Goal: Answer question/provide support

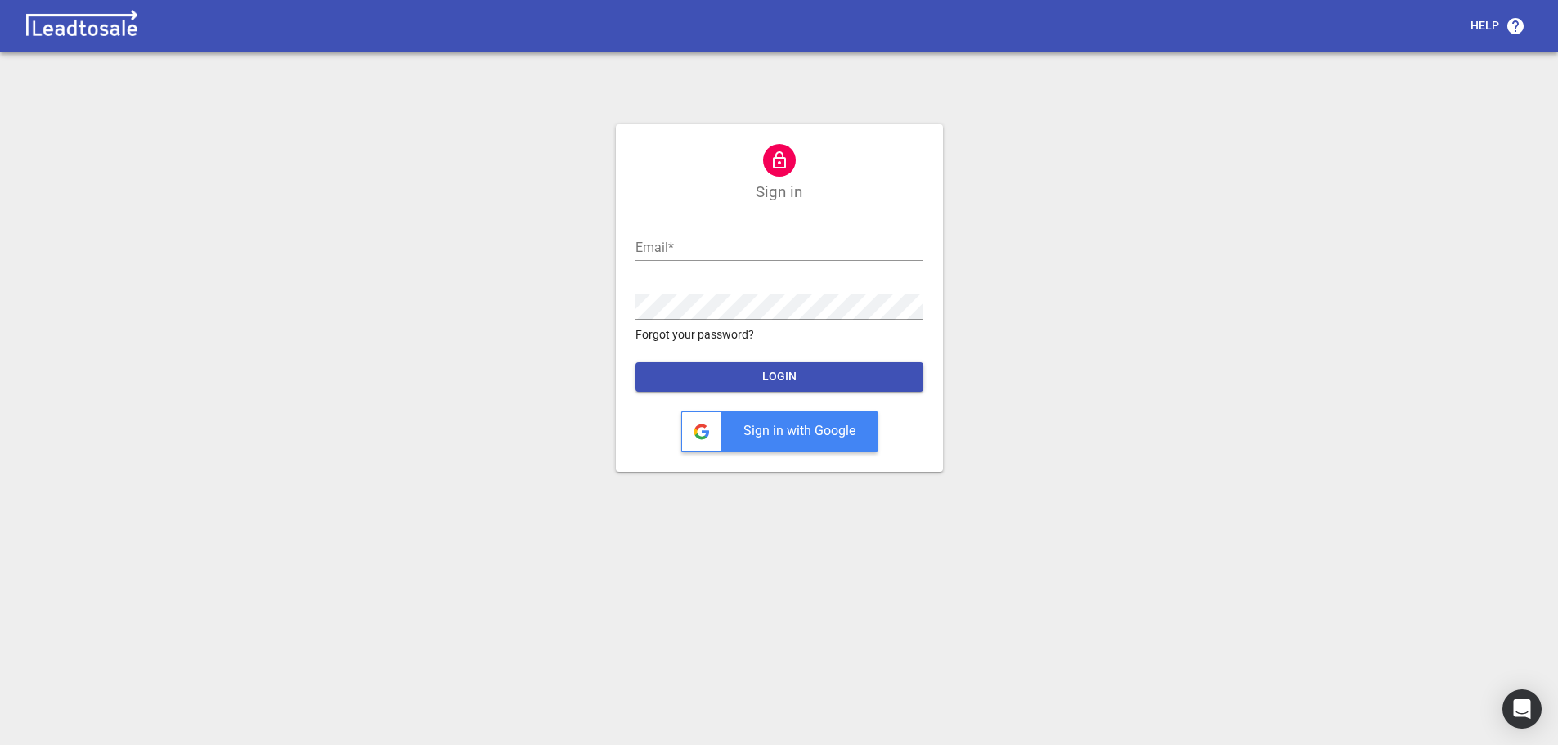
scroll to position [7, 0]
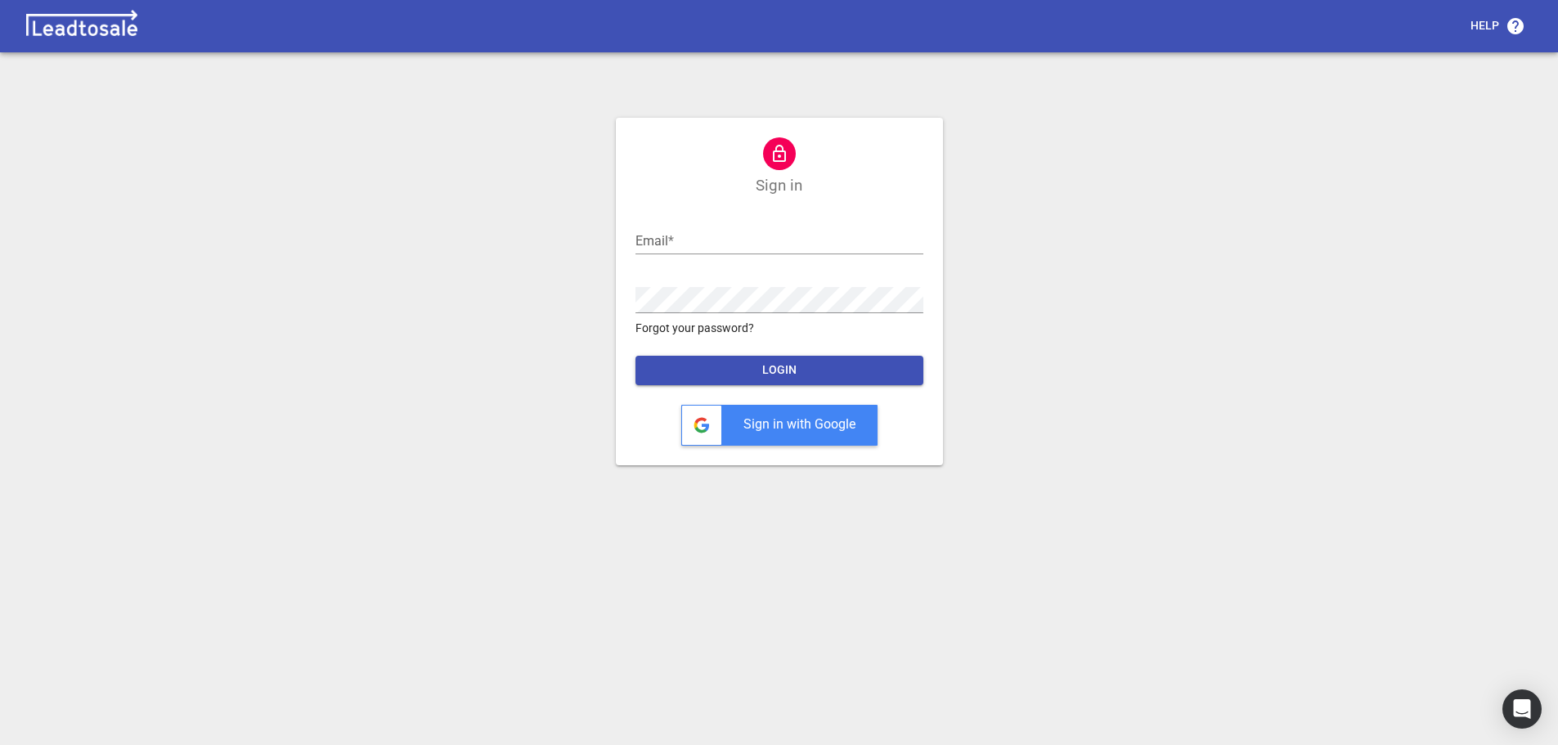
type input "[PERSON_NAME][EMAIL_ADDRESS][DOMAIN_NAME]"
click at [748, 372] on span "LOGIN" at bounding box center [780, 370] width 262 height 16
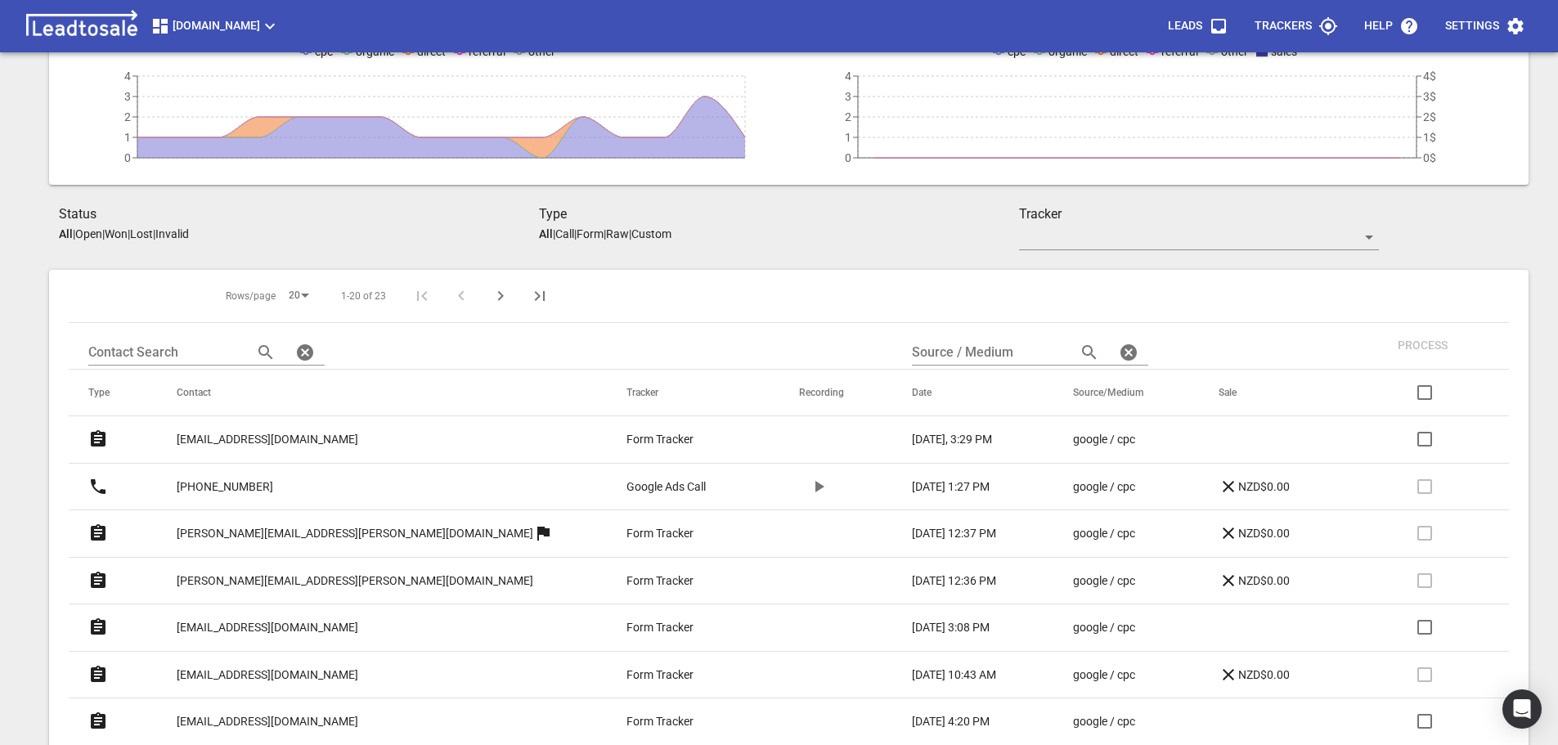
scroll to position [252, 0]
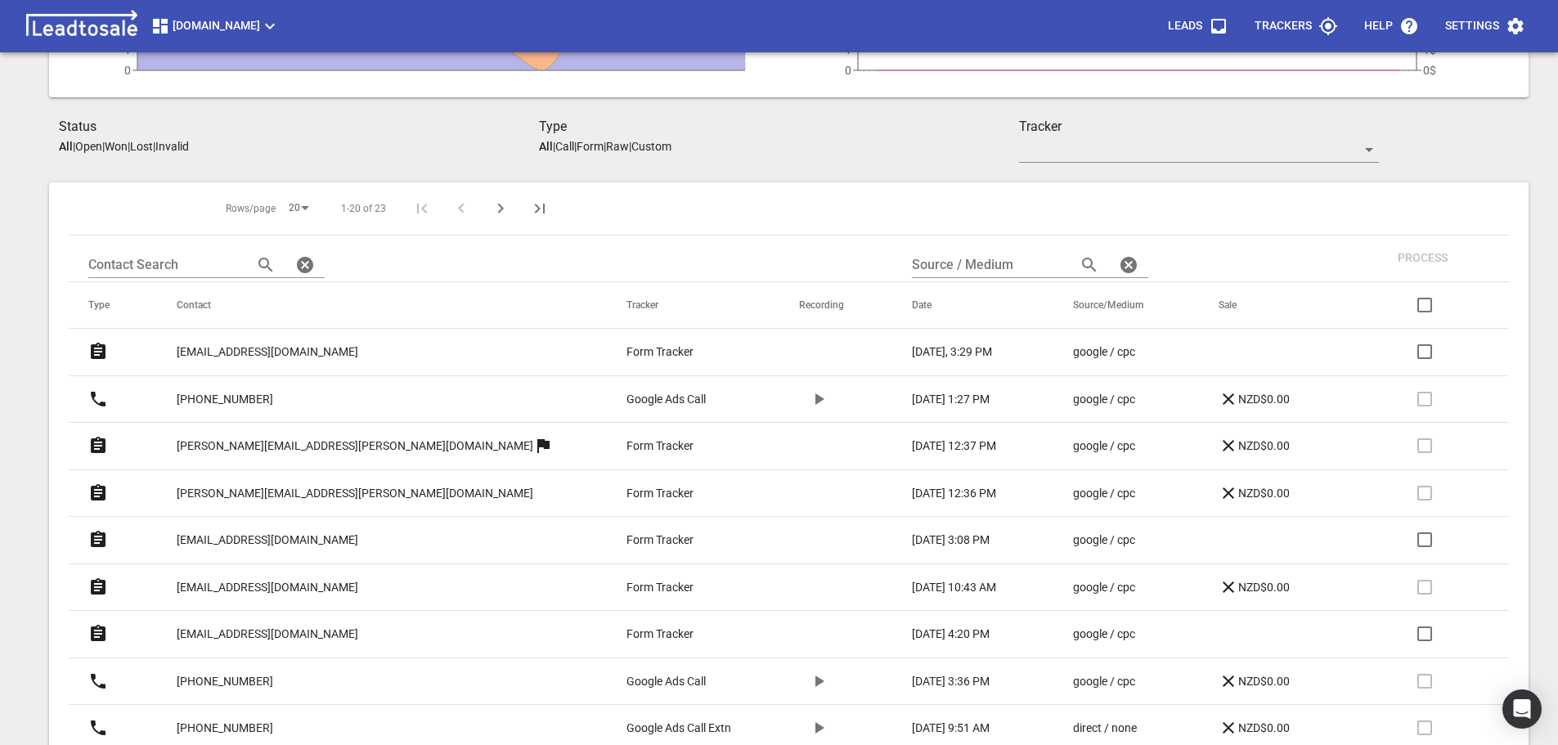
click at [247, 349] on p "jomonauckland@gmail.com" at bounding box center [268, 351] width 182 height 17
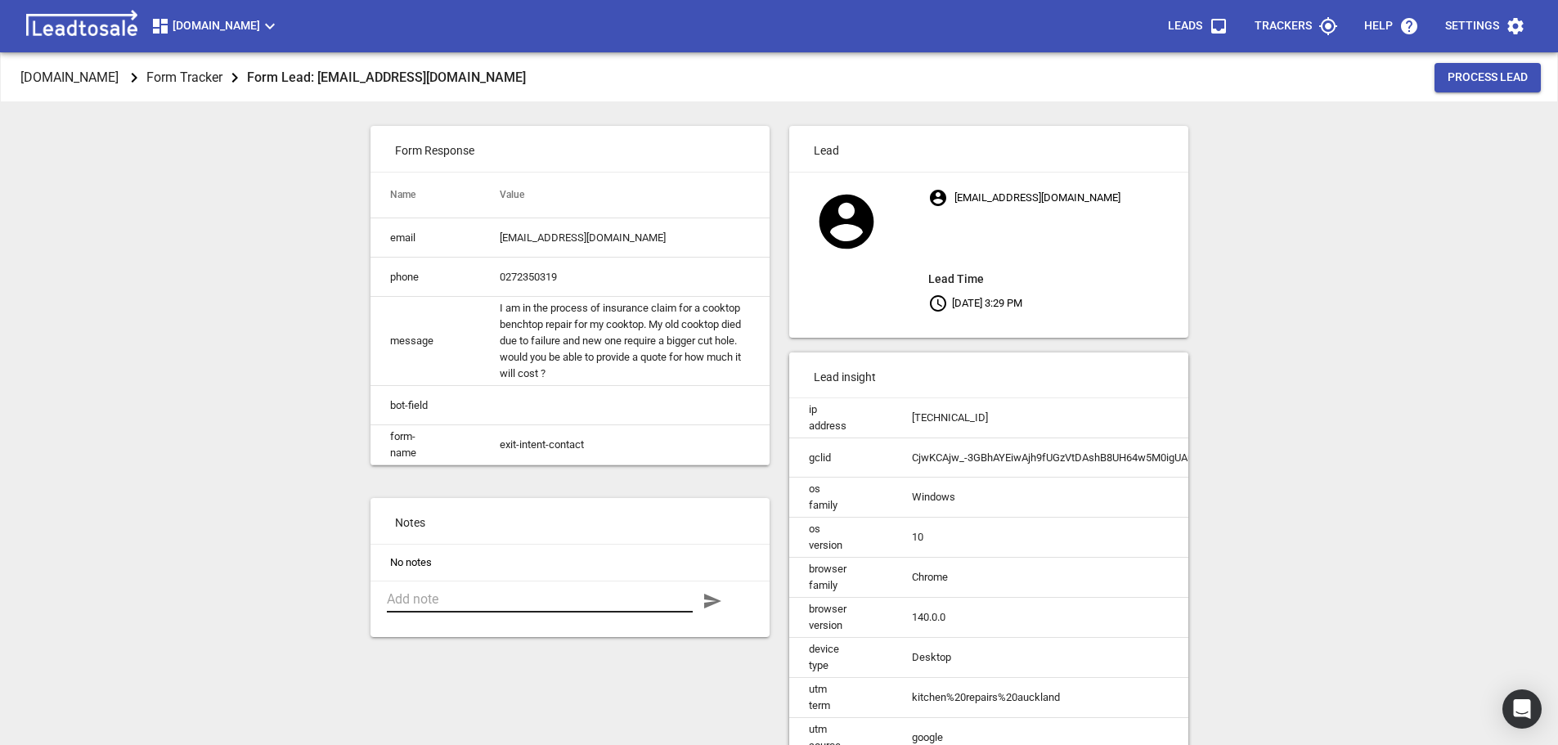
click at [500, 607] on textarea at bounding box center [540, 599] width 306 height 16
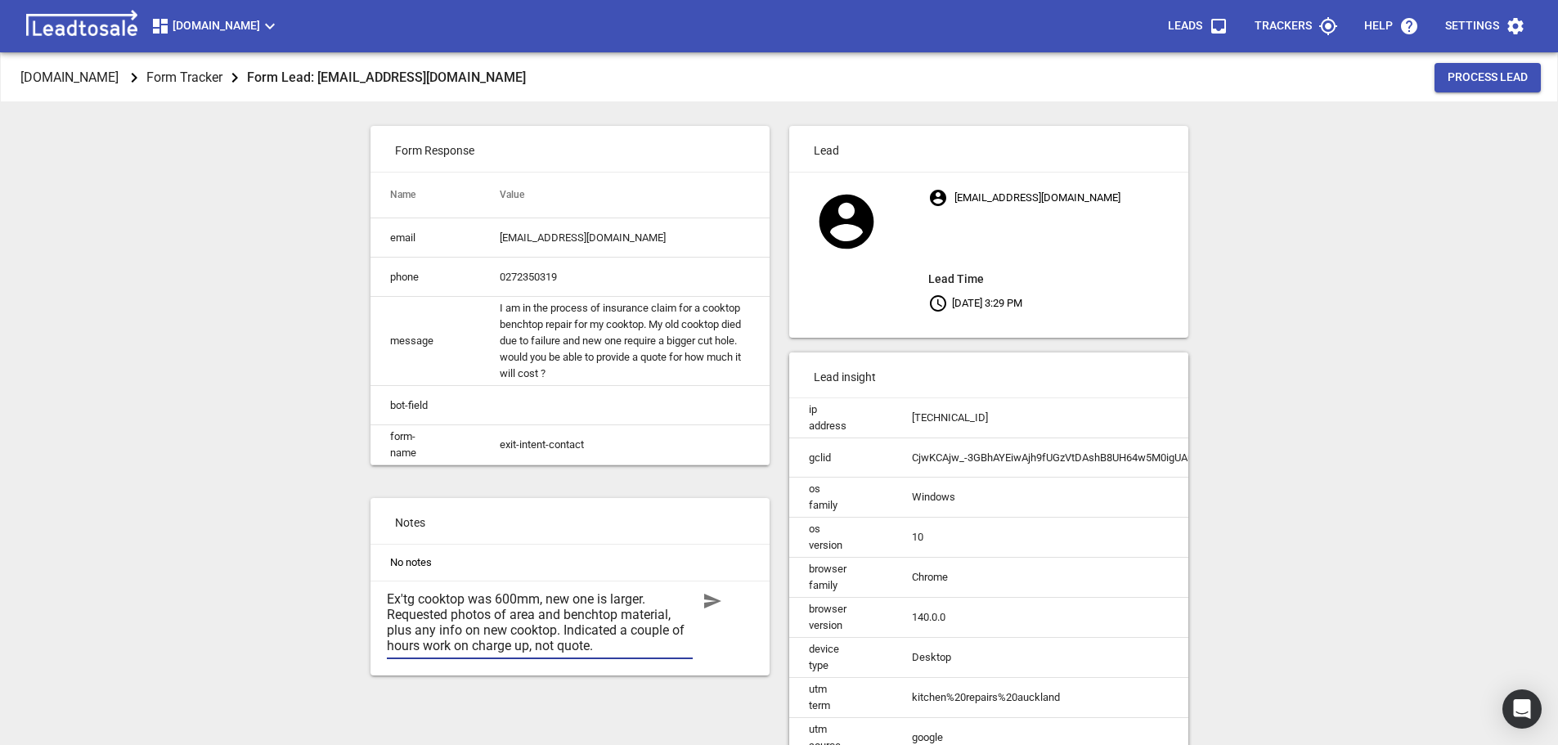
type textarea "Ex'tg cooktop was 600mm, new one is larger. Requested photos of area and bencht…"
click at [708, 608] on icon "button" at bounding box center [712, 601] width 17 height 15
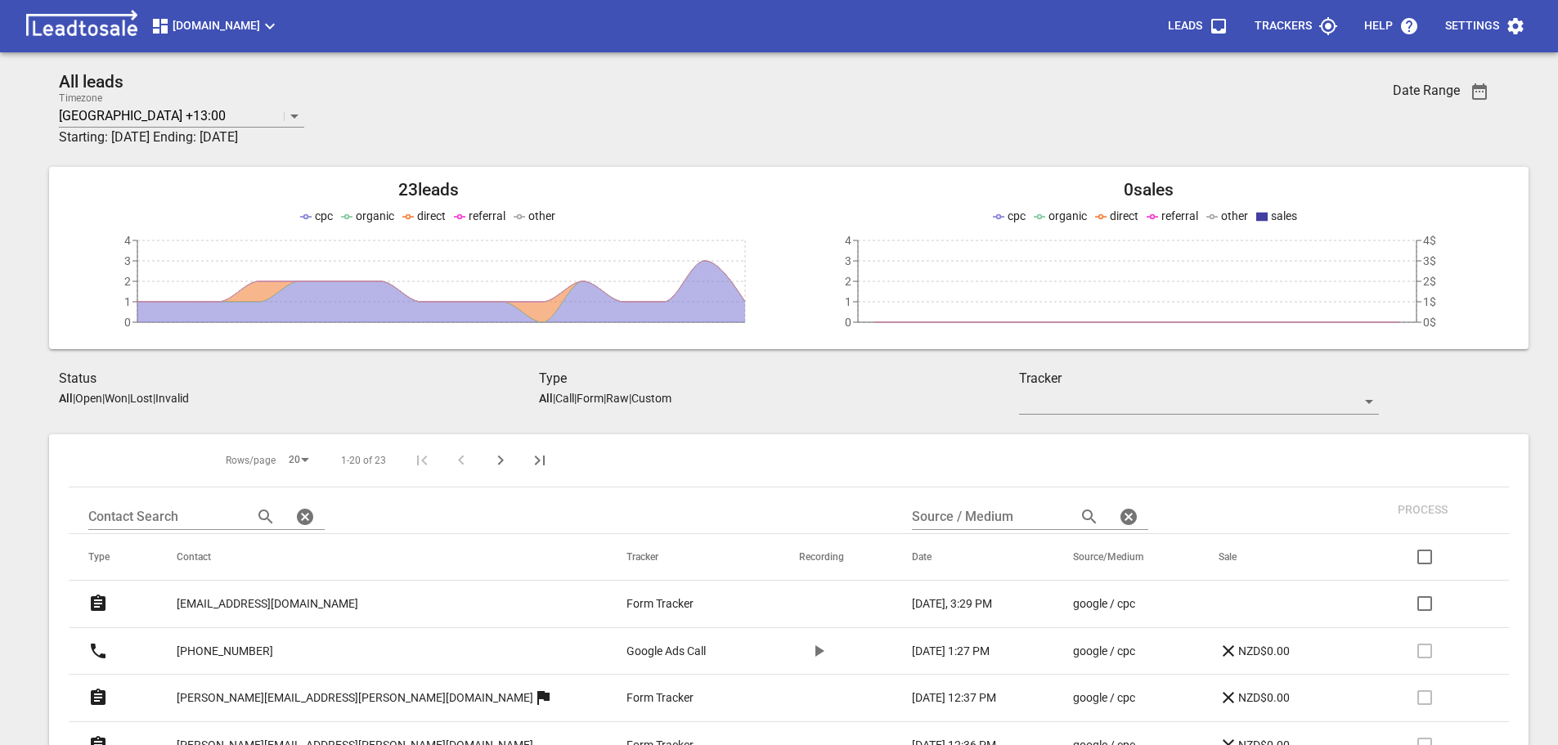
scroll to position [252, 0]
